Goal: Information Seeking & Learning: Learn about a topic

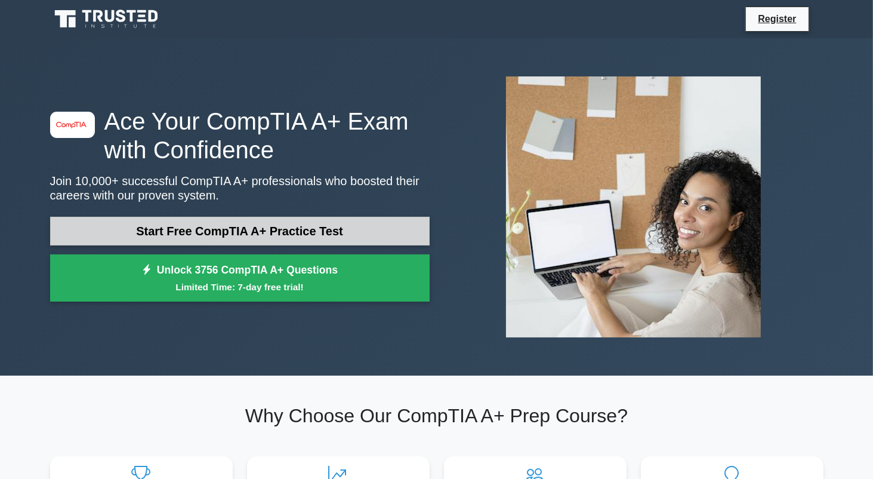
click at [387, 223] on link "Start Free CompTIA A+ Practice Test" at bounding box center [240, 231] width 380 height 29
click at [356, 221] on link "Start Free CompTIA A+ Practice Test" at bounding box center [240, 231] width 380 height 29
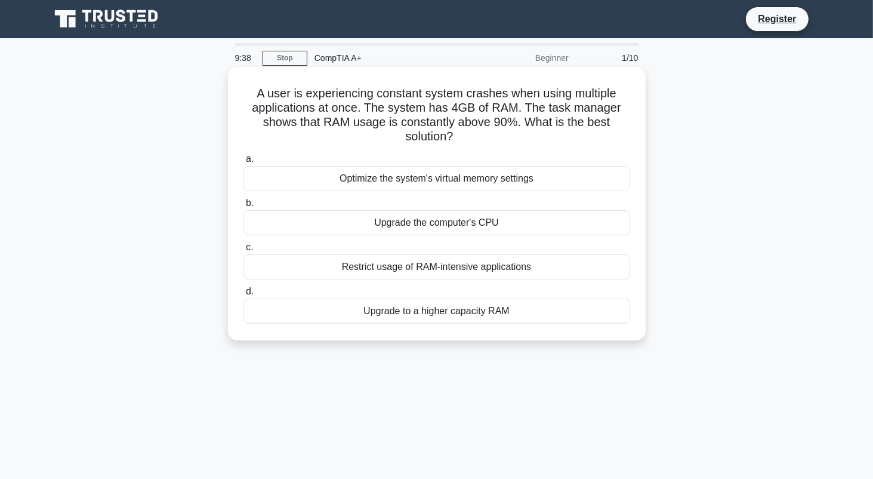
click at [394, 313] on div "Upgrade to a higher capacity RAM" at bounding box center [437, 310] width 387 height 25
click at [244, 295] on input "d. Upgrade to a higher capacity RAM" at bounding box center [244, 292] width 0 height 8
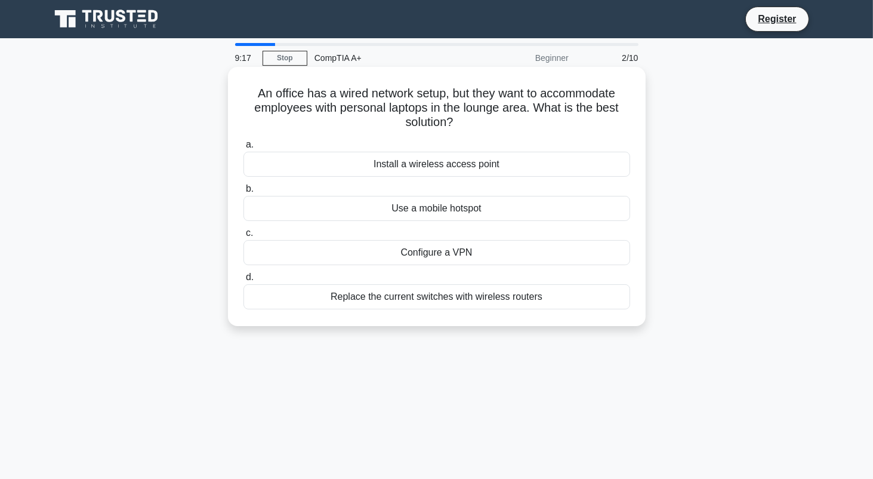
click at [446, 167] on div "Install a wireless access point" at bounding box center [437, 164] width 387 height 25
click at [244, 149] on input "a. Install a wireless access point" at bounding box center [244, 145] width 0 height 8
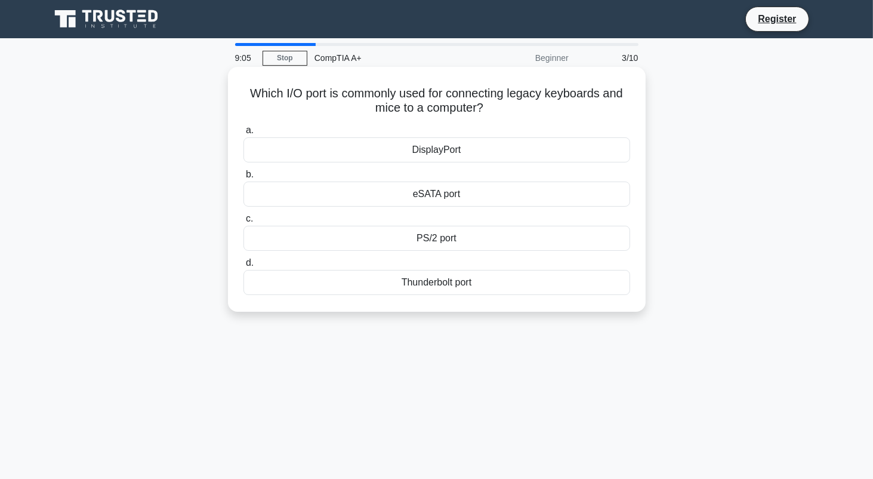
click at [537, 235] on div "PS/2 port" at bounding box center [437, 238] width 387 height 25
click at [244, 223] on input "c. PS/2 port" at bounding box center [244, 219] width 0 height 8
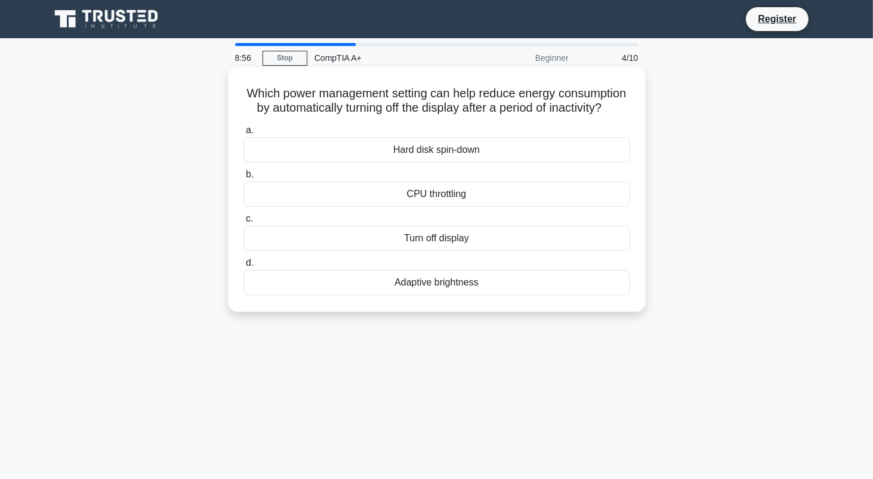
click at [514, 251] on div "Turn off display" at bounding box center [437, 238] width 387 height 25
click at [244, 223] on input "c. Turn off display" at bounding box center [244, 219] width 0 height 8
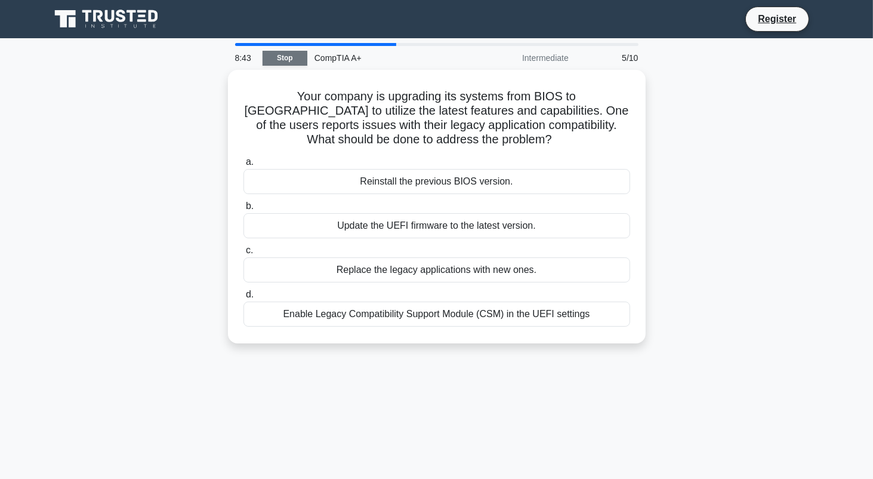
click at [286, 57] on link "Stop" at bounding box center [285, 58] width 45 height 15
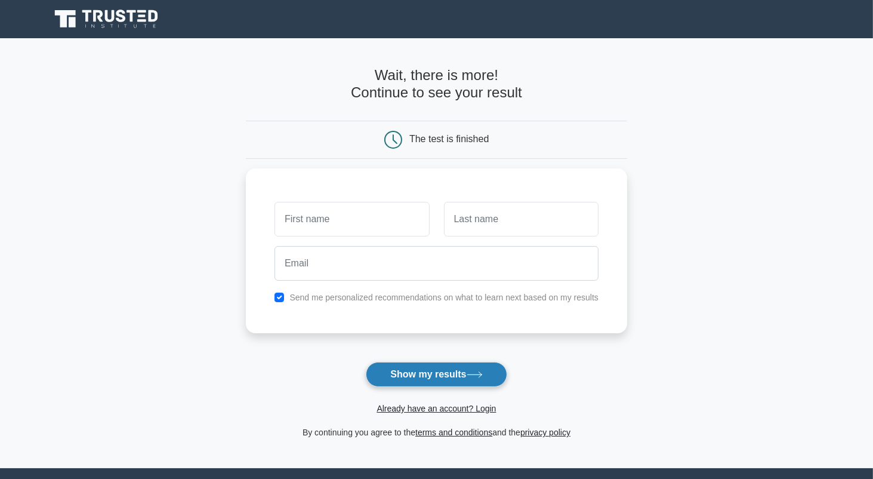
click at [415, 375] on button "Show my results" at bounding box center [436, 374] width 141 height 25
click at [201, 123] on main "Wait, there is more! Continue to see your result The test is finished and the" at bounding box center [436, 253] width 873 height 430
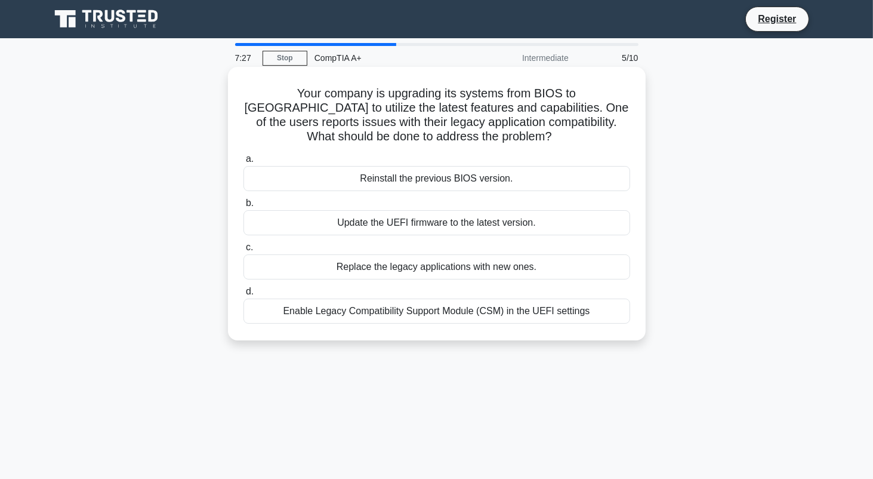
click at [389, 316] on div "Enable Legacy Compatibility Support Module (CSM) in the UEFI settings" at bounding box center [437, 310] width 387 height 25
click at [244, 295] on input "d. Enable Legacy Compatibility Support Module (CSM) in the UEFI settings" at bounding box center [244, 292] width 0 height 8
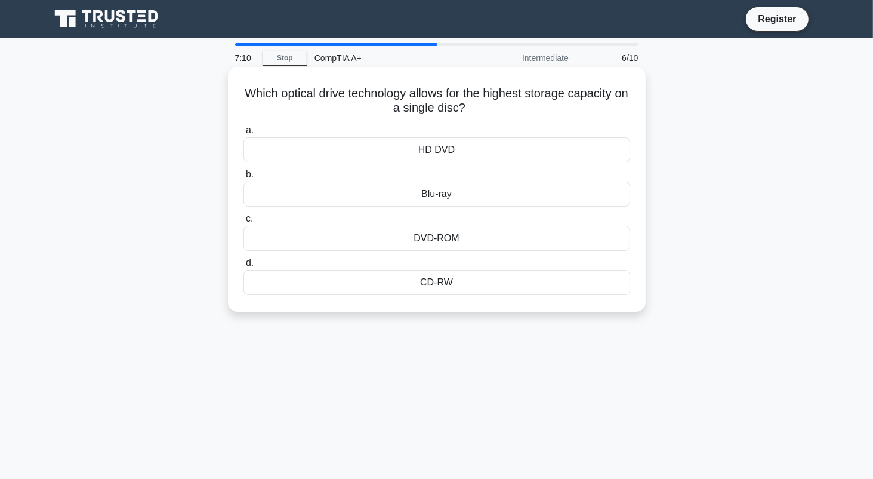
click at [477, 202] on div "Blu-ray" at bounding box center [437, 193] width 387 height 25
click at [244, 178] on input "b. Blu-ray" at bounding box center [244, 175] width 0 height 8
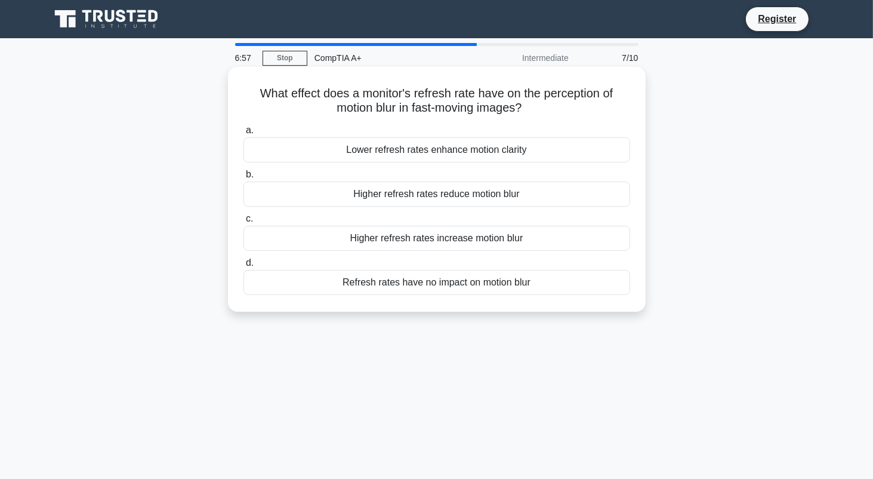
click at [301, 194] on div "Higher refresh rates reduce motion blur" at bounding box center [437, 193] width 387 height 25
click at [244, 178] on input "b. Higher refresh rates reduce motion blur" at bounding box center [244, 175] width 0 height 8
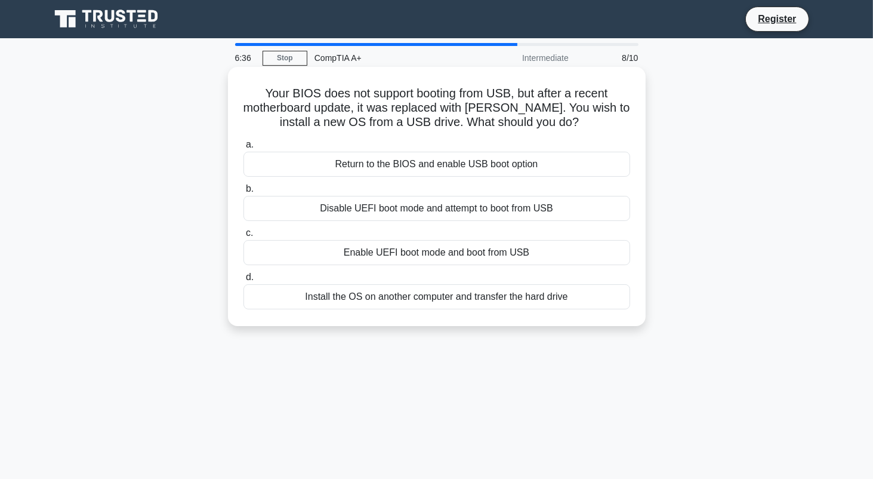
click at [296, 251] on div "Enable UEFI boot mode and boot from USB" at bounding box center [437, 252] width 387 height 25
click at [244, 237] on input "c. Enable UEFI boot mode and boot from USB" at bounding box center [244, 233] width 0 height 8
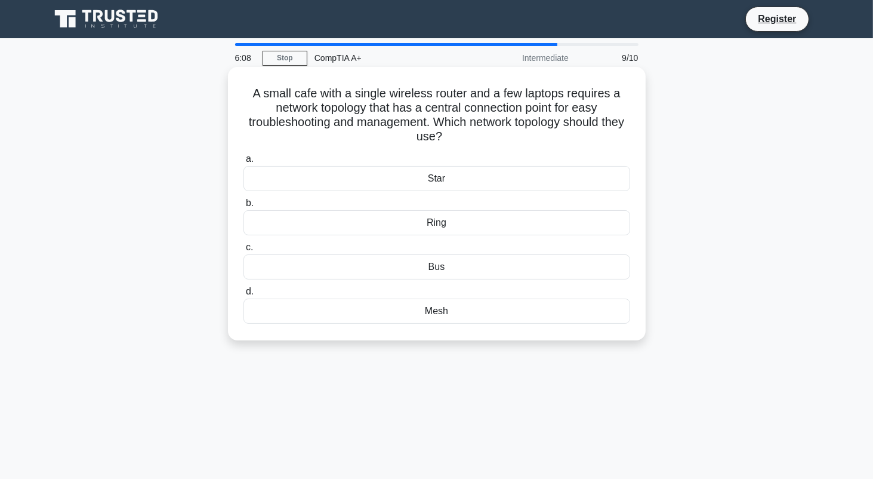
click at [301, 189] on div "Star" at bounding box center [437, 178] width 387 height 25
click at [244, 163] on input "a. Star" at bounding box center [244, 159] width 0 height 8
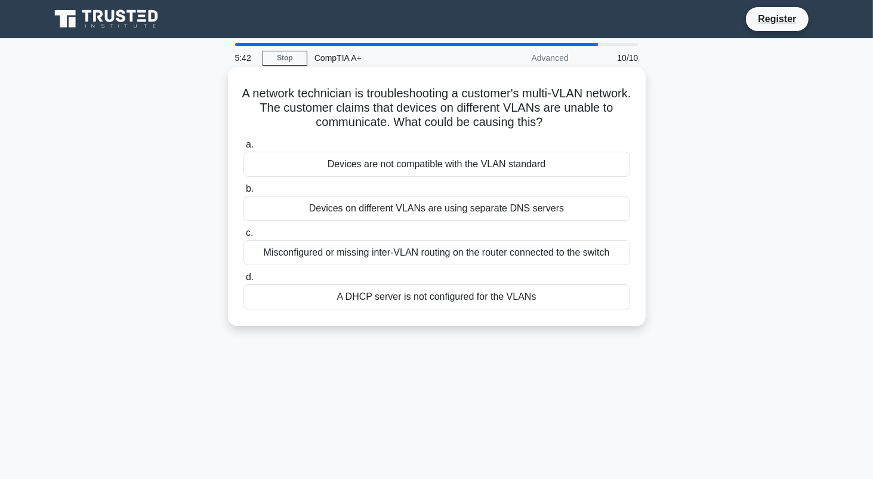
click at [249, 245] on div "Misconfigured or missing inter-VLAN routing on the router connected to the swit…" at bounding box center [437, 252] width 387 height 25
click at [244, 237] on input "c. Misconfigured or missing inter-VLAN routing on the router connected to the s…" at bounding box center [244, 233] width 0 height 8
